Goal: Task Accomplishment & Management: Complete application form

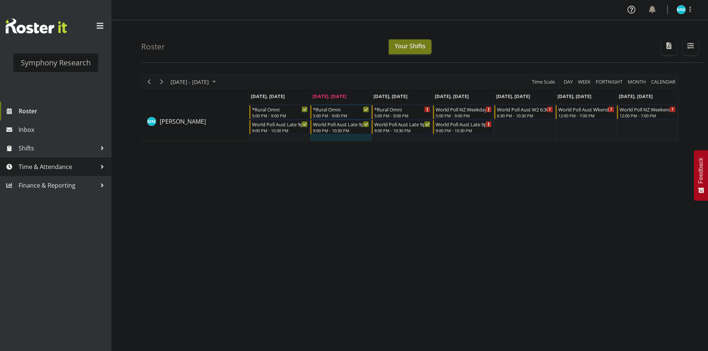
click at [37, 171] on span "Time & Attendance" at bounding box center [58, 166] width 78 height 11
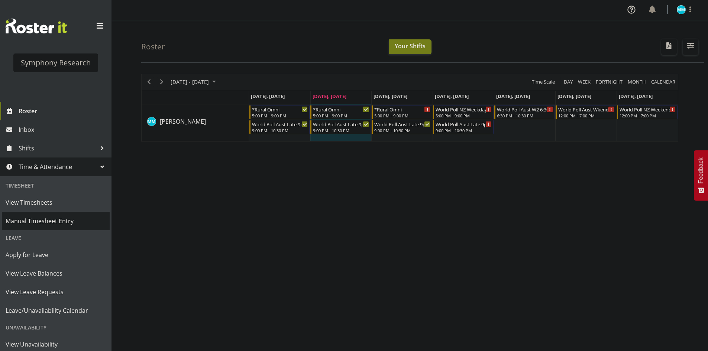
click at [51, 226] on span "Manual Timesheet Entry" at bounding box center [56, 221] width 100 height 11
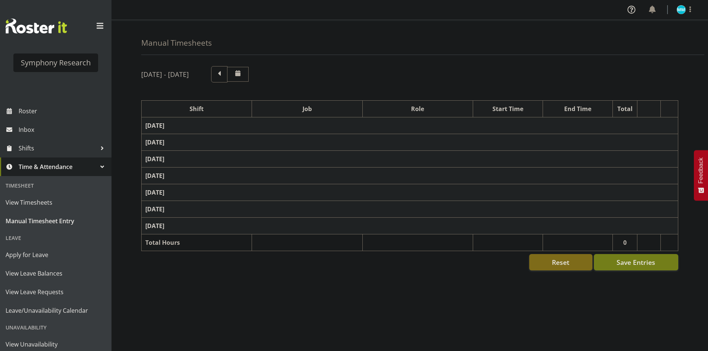
select select "57511"
select select "10499"
select select "47"
select select "57511"
select select "10499"
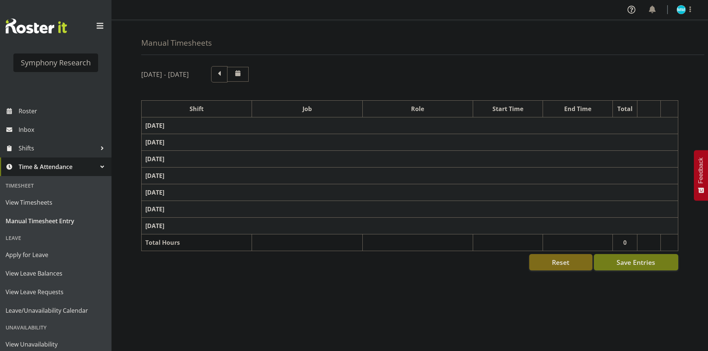
select select "47"
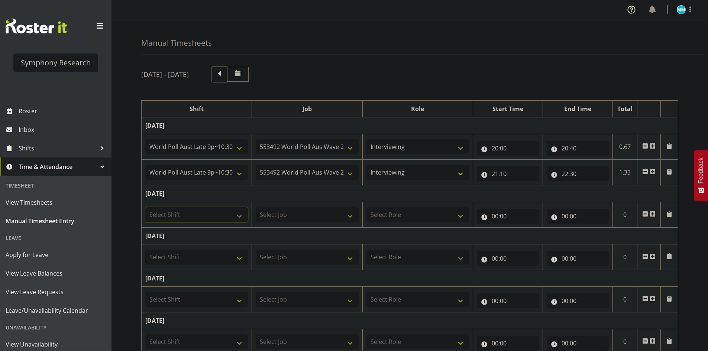
click at [200, 213] on select "Select Shift !!Project Briefing (Job to be assigned) !!Weekend Residential (Ros…" at bounding box center [196, 214] width 103 height 15
click at [391, 53] on div "Manual Timesheets" at bounding box center [422, 37] width 563 height 35
click at [654, 171] on span at bounding box center [653, 172] width 6 height 6
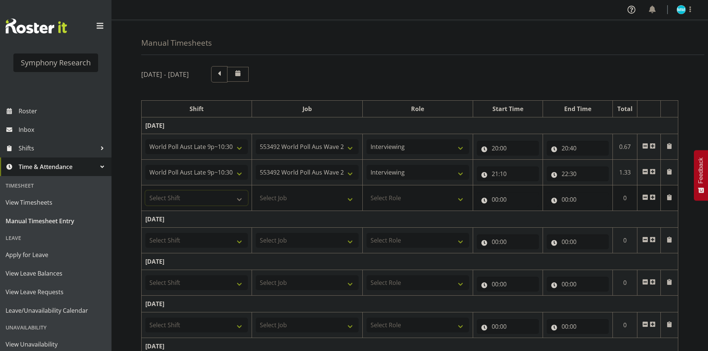
click at [210, 199] on select "Select Shift !!Project Briefing (Job to be assigned) !!Weekend Residential (Ros…" at bounding box center [196, 198] width 103 height 15
click at [412, 49] on div "Manual Timesheets" at bounding box center [422, 37] width 563 height 35
click at [228, 205] on select "Select Shift !!Project Briefing (Job to be assigned) !!Weekend Residential (Ros…" at bounding box center [196, 198] width 103 height 15
select select "57853"
click at [145, 191] on select "Select Shift !!Project Briefing (Job to be assigned) !!Weekend Residential (Ros…" at bounding box center [196, 198] width 103 height 15
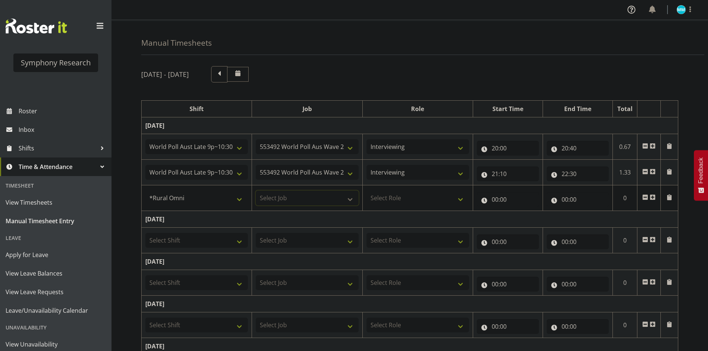
click at [294, 195] on select "Select Job 550060 IF Admin 553492 World Poll Aus Wave 2 Main 2025 553493 World …" at bounding box center [307, 198] width 103 height 15
select select "10536"
click at [256, 191] on select "Select Job 550060 IF Admin 553492 World Poll Aus Wave 2 Main 2025 553493 World …" at bounding box center [307, 198] width 103 height 15
click at [415, 191] on select "Select Role Briefing Interviewing" at bounding box center [417, 198] width 103 height 15
select select "47"
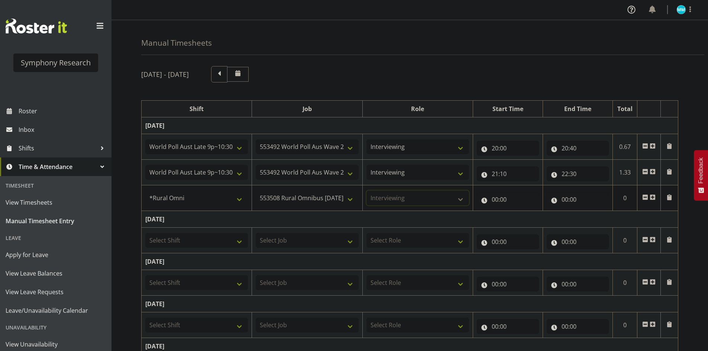
click at [366, 191] on select "Select Role Briefing Interviewing" at bounding box center [417, 198] width 103 height 15
click at [492, 197] on input "00:00" at bounding box center [508, 199] width 62 height 15
click at [526, 220] on select "00 01 02 03 04 05 06 07 08 09 10 11 12 13 14 15 16 17 18 19 20 21 22 23" at bounding box center [527, 218] width 17 height 15
select select "17"
click at [519, 211] on select "00 01 02 03 04 05 06 07 08 09 10 11 12 13 14 15 16 17 18 19 20 21 22 23" at bounding box center [527, 218] width 17 height 15
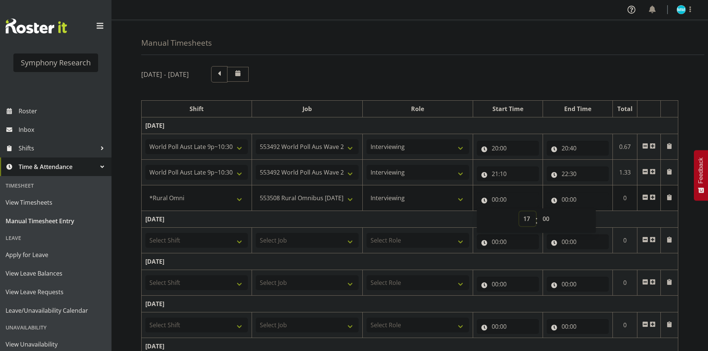
type input "17:00"
click at [570, 198] on input "00:00" at bounding box center [578, 199] width 62 height 15
drag, startPoint x: 592, startPoint y: 217, endPoint x: 596, endPoint y: 222, distance: 5.5
click at [592, 217] on select "00 01 02 03 04 05 06 07 08 09 10 11 12 13 14 15 16 17 18 19 20 21 22 23" at bounding box center [597, 218] width 17 height 15
select select "20"
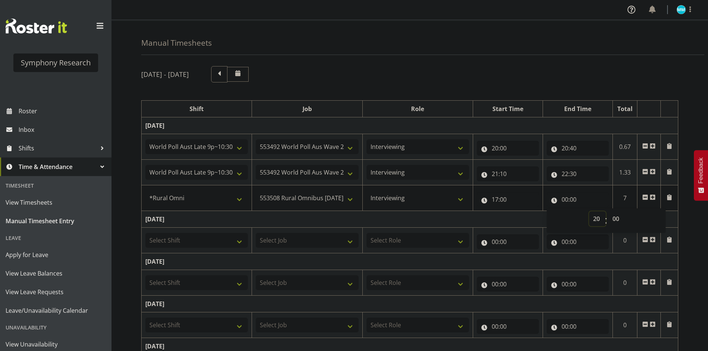
click at [589, 211] on select "00 01 02 03 04 05 06 07 08 09 10 11 12 13 14 15 16 17 18 19 20 21 22 23" at bounding box center [597, 218] width 17 height 15
type input "20:00"
click at [566, 85] on div "[DATE] - [DATE] Shift Job Role Start Time End Time Total [DATE] !!Project Brief…" at bounding box center [424, 284] width 567 height 446
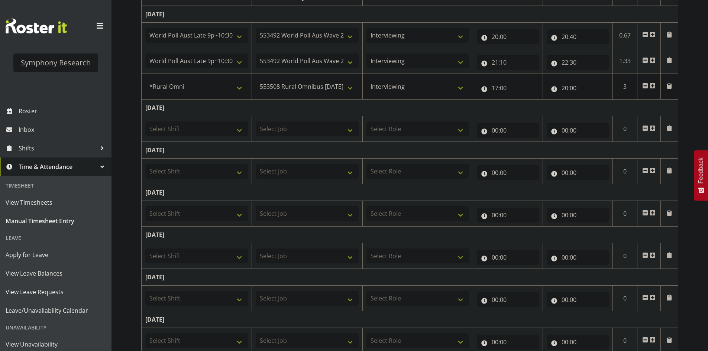
scroll to position [149, 0]
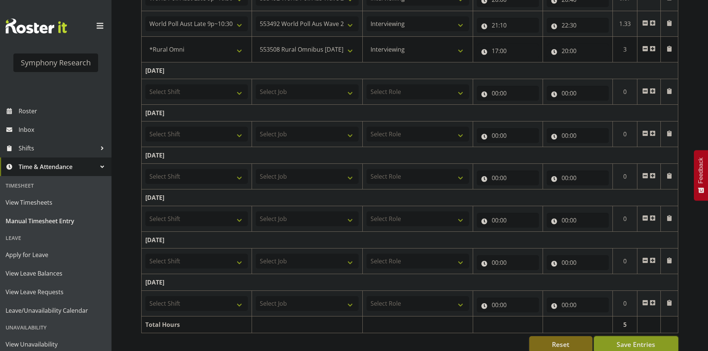
click at [658, 345] on button "Save Entries" at bounding box center [636, 344] width 84 height 16
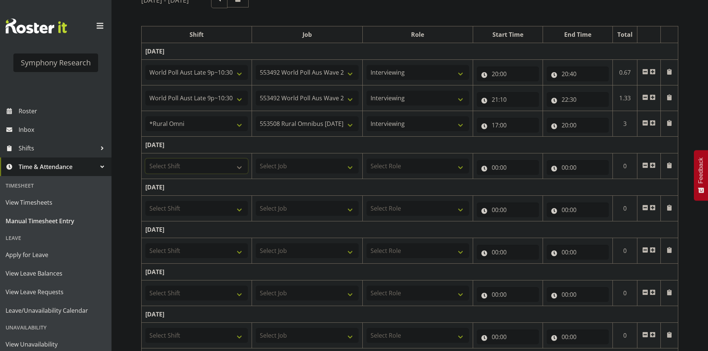
click at [227, 165] on select "Select Shift !!Project Briefing (Job to be assigned) !!Weekend Residential (Ros…" at bounding box center [196, 166] width 103 height 15
select select "57853"
click at [145, 159] on select "Select Shift !!Project Briefing (Job to be assigned) !!Weekend Residential (Ros…" at bounding box center [196, 166] width 103 height 15
click at [291, 165] on select "Select Job 550060 IF Admin 553492 World Poll Aus Wave 2 Main 2025 553493 World …" at bounding box center [307, 166] width 103 height 15
select select "10536"
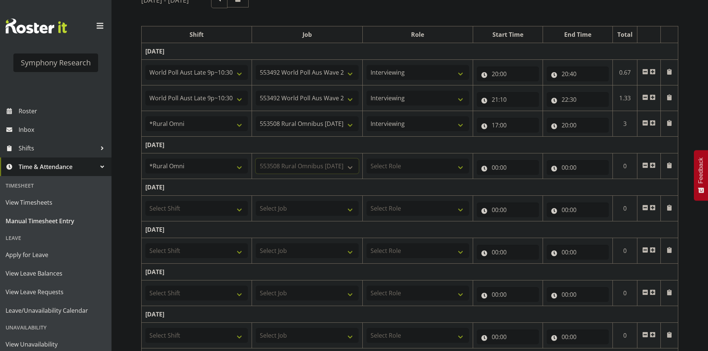
click at [256, 159] on select "Select Job 550060 IF Admin 553492 World Poll Aus Wave 2 Main 2025 553493 World …" at bounding box center [307, 166] width 103 height 15
click at [429, 173] on select "Select Role Briefing Interviewing" at bounding box center [417, 166] width 103 height 15
select select "47"
click at [366, 159] on select "Select Role Briefing Interviewing" at bounding box center [417, 166] width 103 height 15
click at [496, 167] on input "00:00" at bounding box center [508, 167] width 62 height 15
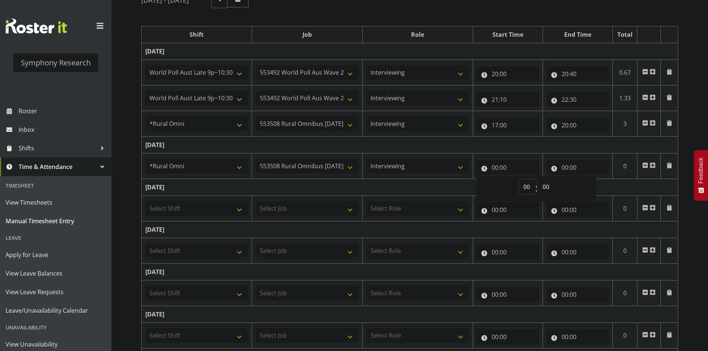
click at [524, 191] on select "00 01 02 03 04 05 06 07 08 09 10 11 12 13 14 15 16 17 18 19 20 21 22 23" at bounding box center [527, 187] width 17 height 15
select select "17"
click at [519, 180] on select "00 01 02 03 04 05 06 07 08 09 10 11 12 13 14 15 16 17 18 19 20 21 22 23" at bounding box center [527, 187] width 17 height 15
type input "17:00"
click at [560, 168] on input "00:00" at bounding box center [578, 167] width 62 height 15
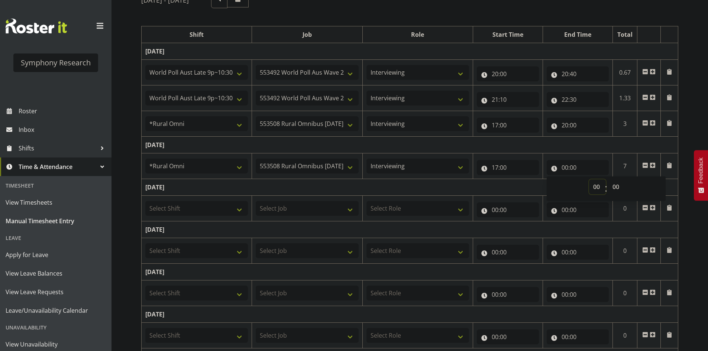
click at [594, 186] on select "00 01 02 03 04 05 06 07 08 09 10 11 12 13 14 15 16 17 18 19 20 21 22 23" at bounding box center [597, 187] width 17 height 15
select select "20"
click at [589, 180] on select "00 01 02 03 04 05 06 07 08 09 10 11 12 13 14 15 16 17 18 19 20 21 22 23" at bounding box center [597, 187] width 17 height 15
type input "20:00"
click at [581, 149] on td "[DATE]" at bounding box center [410, 145] width 537 height 17
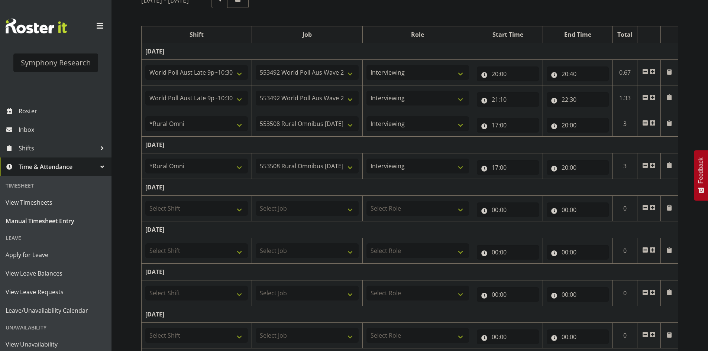
click at [653, 162] on td at bounding box center [648, 166] width 23 height 26
click at [653, 164] on span at bounding box center [653, 165] width 6 height 6
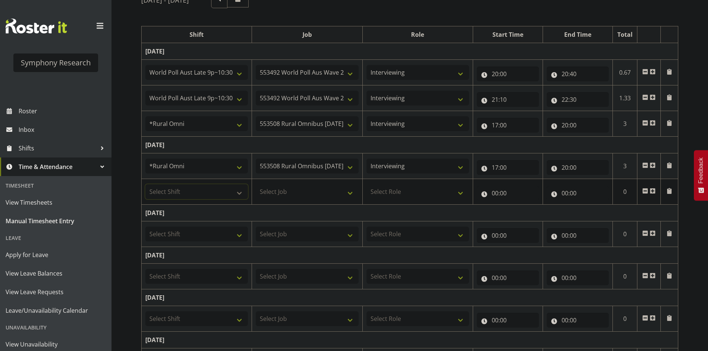
click at [210, 192] on select "Select Shift !!Project Briefing (Job to be assigned) !!Weekend Residential (Ros…" at bounding box center [196, 191] width 103 height 15
select select "57511"
click at [145, 184] on select "Select Shift !!Project Briefing (Job to be assigned) !!Weekend Residential (Ros…" at bounding box center [196, 191] width 103 height 15
click at [310, 187] on select "Select Job 550060 IF Admin 553492 World Poll Aus Wave 2 Main 2025 553493 World …" at bounding box center [307, 191] width 103 height 15
select select "10499"
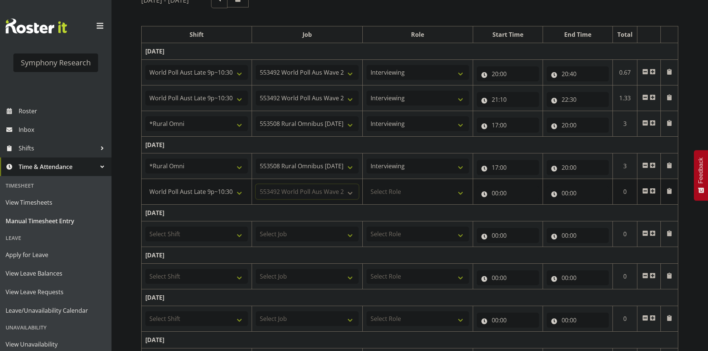
click at [256, 184] on select "Select Job 550060 IF Admin 553492 World Poll Aus Wave 2 Main 2025 553493 World …" at bounding box center [307, 191] width 103 height 15
click at [398, 186] on select "Select Role Briefing Interviewing" at bounding box center [417, 191] width 103 height 15
select select "47"
click at [366, 184] on select "Select Role Briefing Interviewing" at bounding box center [417, 191] width 103 height 15
click at [497, 195] on input "00:00" at bounding box center [508, 193] width 62 height 15
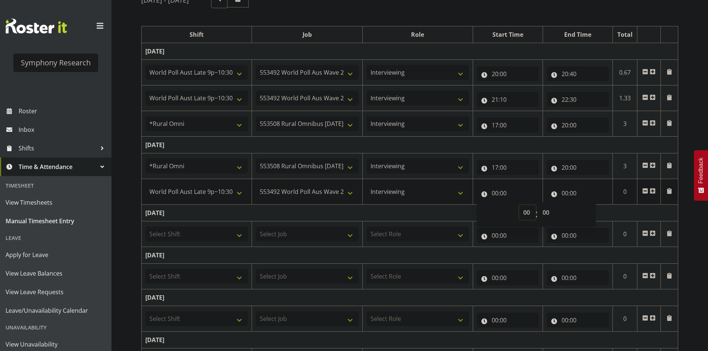
click at [526, 214] on select "00 01 02 03 04 05 06 07 08 09 10 11 12 13 14 15 16 17 18 19 20 21 22 23" at bounding box center [527, 212] width 17 height 15
select select "20"
click at [519, 205] on select "00 01 02 03 04 05 06 07 08 09 10 11 12 13 14 15 16 17 18 19 20 21 22 23" at bounding box center [527, 212] width 17 height 15
type input "20:00"
drag, startPoint x: 562, startPoint y: 188, endPoint x: 567, endPoint y: 192, distance: 5.9
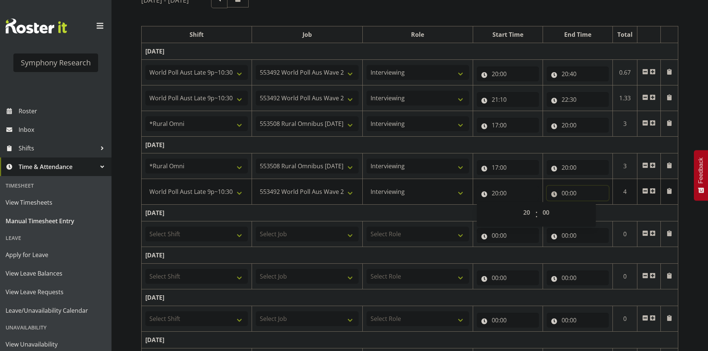
click at [563, 189] on input "00:00" at bounding box center [578, 193] width 62 height 15
click at [597, 210] on select "00 01 02 03 04 05 06 07 08 09 10 11 12 13 14 15 16 17 18 19 20 21 22 23" at bounding box center [597, 212] width 17 height 15
select select "22"
click at [589, 205] on select "00 01 02 03 04 05 06 07 08 09 10 11 12 13 14 15 16 17 18 19 20 21 22 23" at bounding box center [597, 212] width 17 height 15
type input "22:00"
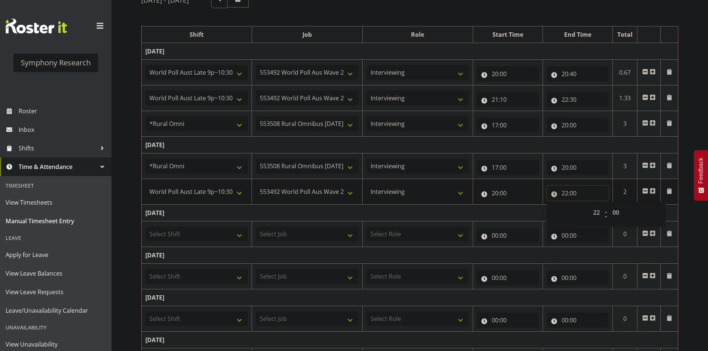
click at [575, 193] on input "22:00" at bounding box center [578, 193] width 62 height 15
click at [576, 195] on input "22:00" at bounding box center [578, 193] width 62 height 15
click at [610, 208] on select "00 01 02 03 04 05 06 07 08 09 10 11 12 13 14 15 16 17 18 19 20 21 22 23 24 25 2…" at bounding box center [616, 212] width 17 height 15
select select "30"
click at [608, 205] on select "00 01 02 03 04 05 06 07 08 09 10 11 12 13 14 15 16 17 18 19 20 21 22 23 24 25 2…" at bounding box center [616, 212] width 17 height 15
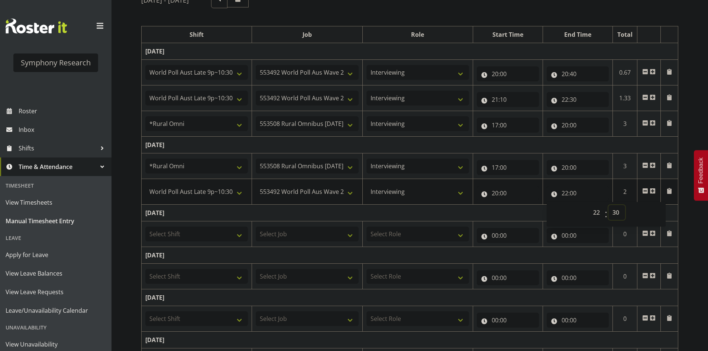
type input "22:30"
click at [680, 230] on div "[DATE] - [DATE] Shift Job Role Start Time End Time Total [DATE] !!Project Brief…" at bounding box center [424, 222] width 567 height 472
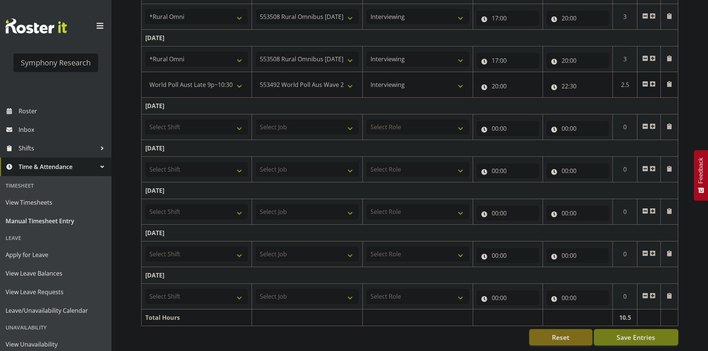
scroll to position [187, 0]
click at [646, 333] on span "Save Entries" at bounding box center [636, 338] width 39 height 10
select select "57511"
select select "10499"
type input "20:00"
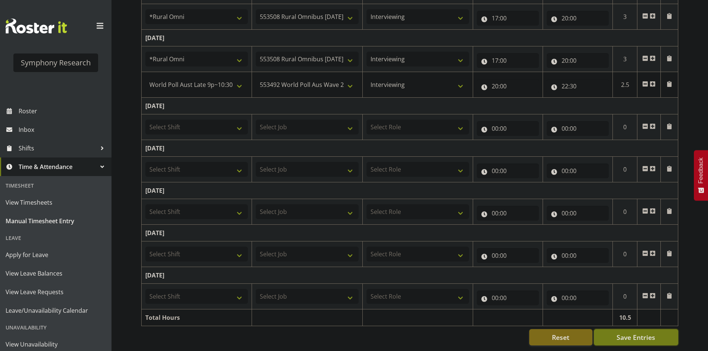
type input "22:30"
